Goal: Task Accomplishment & Management: Manage account settings

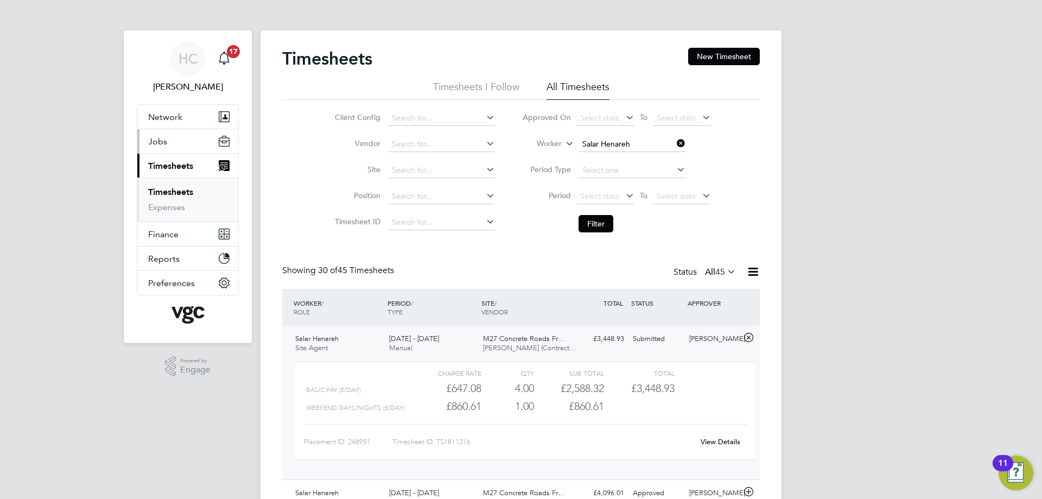
click at [154, 142] on span "Jobs" at bounding box center [157, 141] width 19 height 10
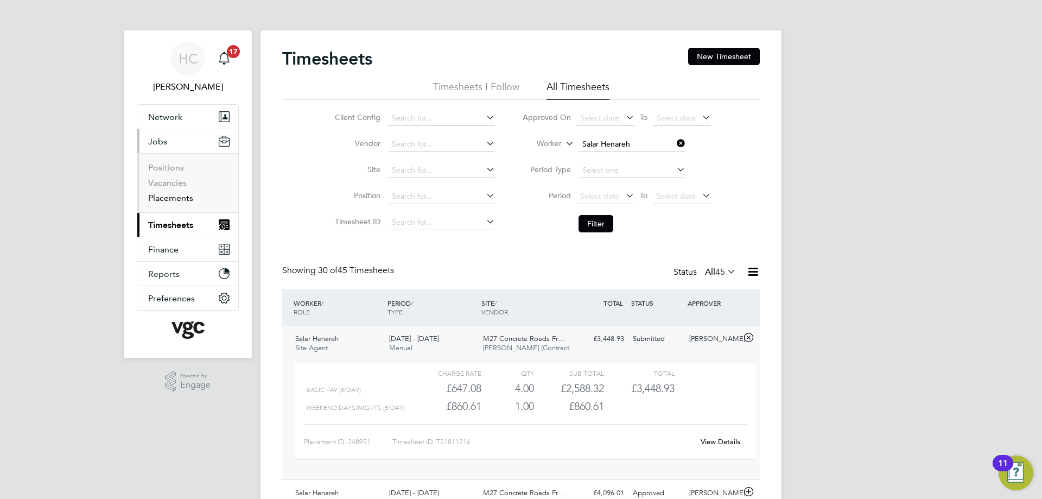
click at [169, 197] on link "Placements" at bounding box center [170, 198] width 45 height 10
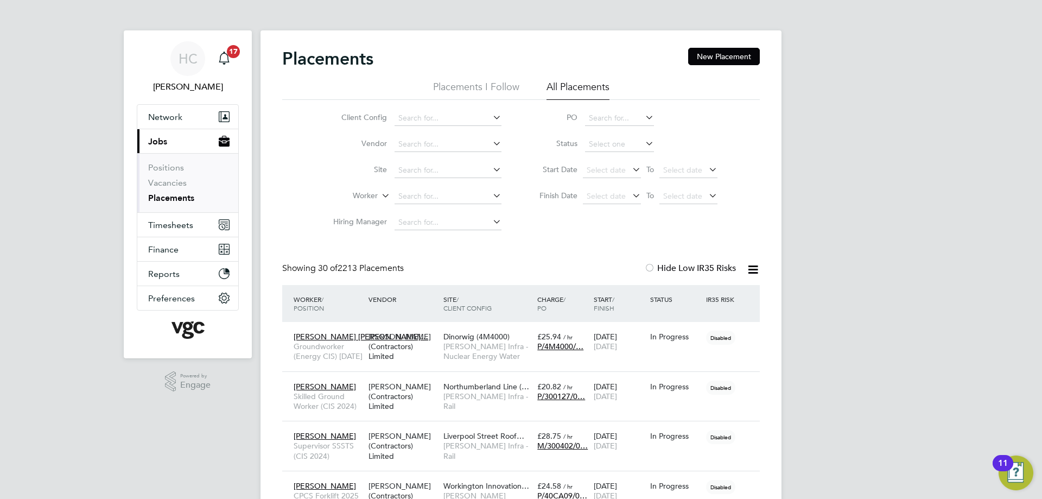
click at [167, 195] on link "Placements" at bounding box center [171, 198] width 46 height 10
click at [404, 199] on input at bounding box center [448, 196] width 107 height 15
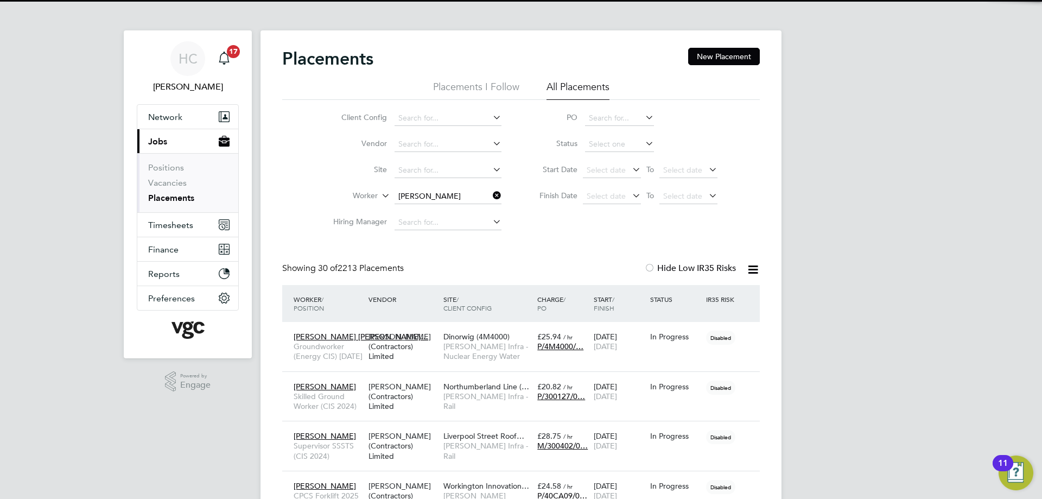
click at [418, 208] on b "[PERSON_NAME]" at bounding box center [429, 211] width 63 height 9
type input "[PERSON_NAME]"
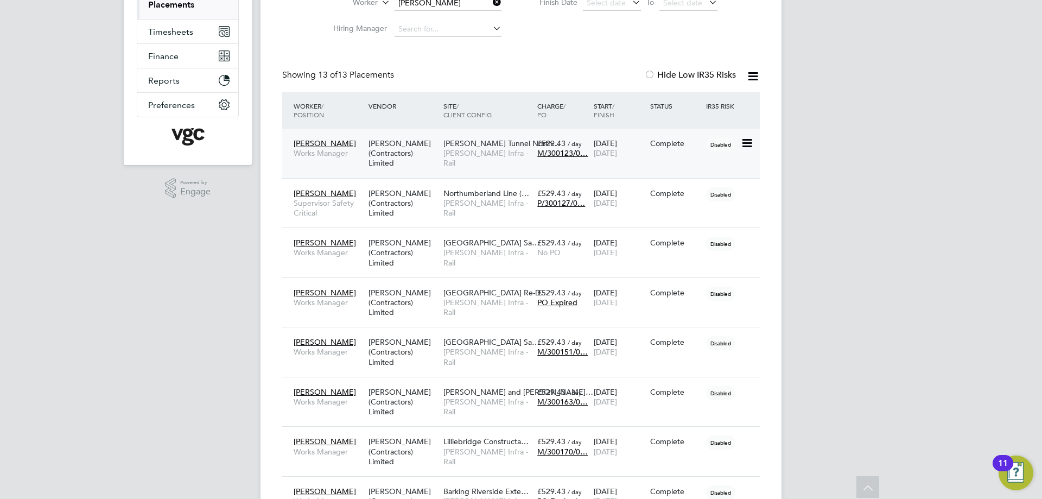
click at [540, 148] on div "£529.43 / day M/300123/0…" at bounding box center [563, 148] width 56 height 30
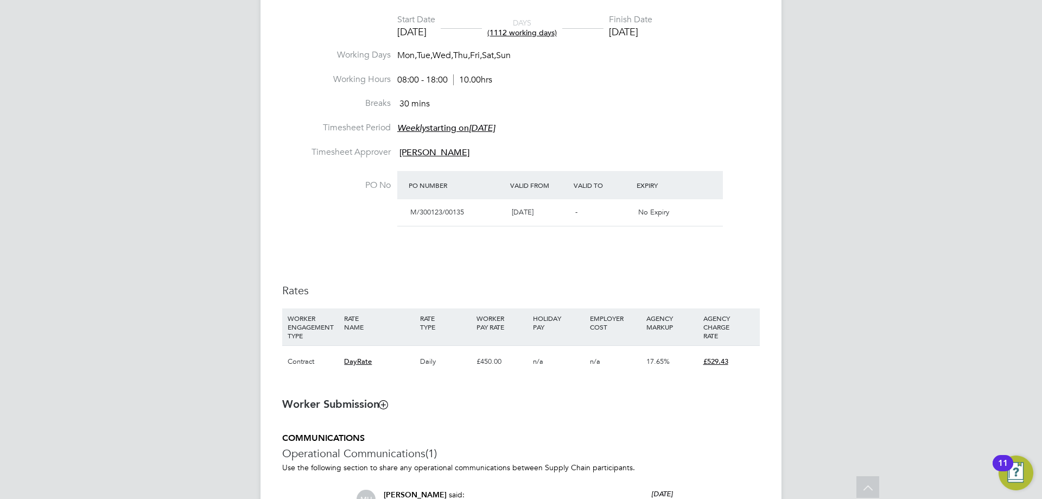
scroll to position [388, 0]
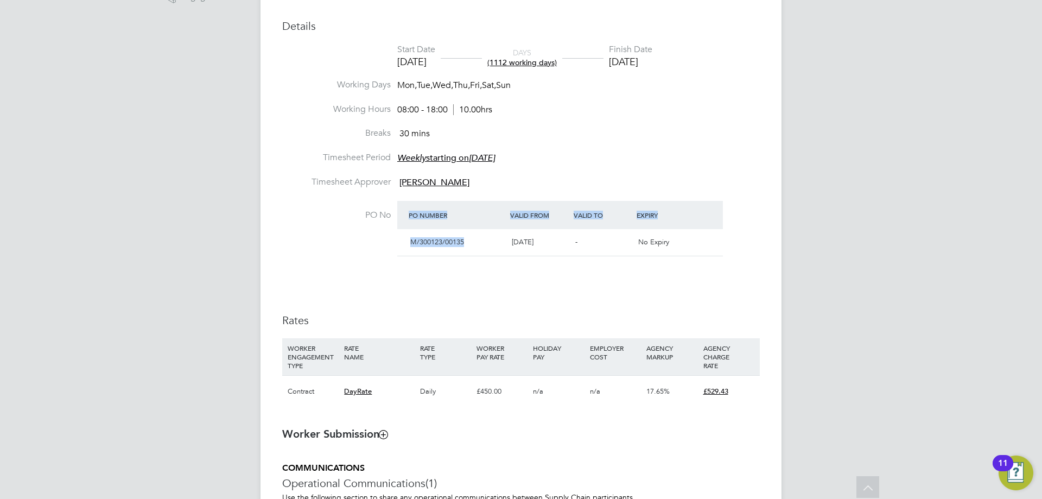
drag, startPoint x: 471, startPoint y: 241, endPoint x: 341, endPoint y: 244, distance: 129.7
click at [341, 244] on li "PO No PO Number Valid From Valid To Expiry M/300123/00135 25 Jun 2021 - No Expi…" at bounding box center [521, 235] width 478 height 69
click at [476, 261] on li "PO No PO Number Valid From Valid To Expiry M/300123/00135 25 Jun 2021 - No Expi…" at bounding box center [521, 235] width 478 height 69
drag, startPoint x: 464, startPoint y: 241, endPoint x: 411, endPoint y: 238, distance: 52.7
click at [411, 238] on span "M/300123/00135" at bounding box center [437, 241] width 54 height 9
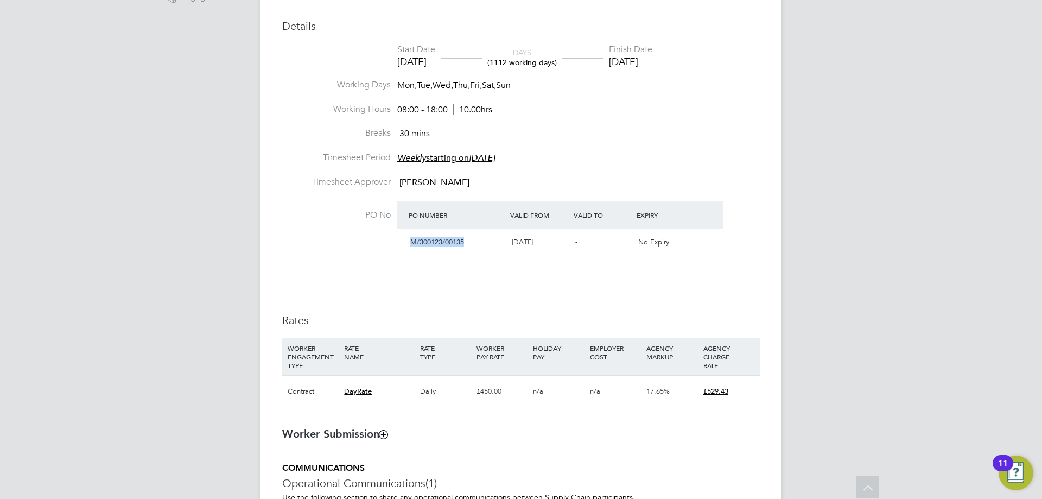
copy span "M/300123/00135"
